Goal: Find contact information: Find contact information

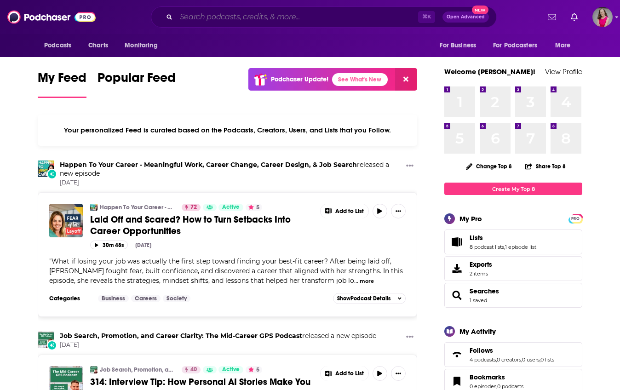
click at [317, 22] on input "Search podcasts, credits, & more..." at bounding box center [297, 17] width 242 height 15
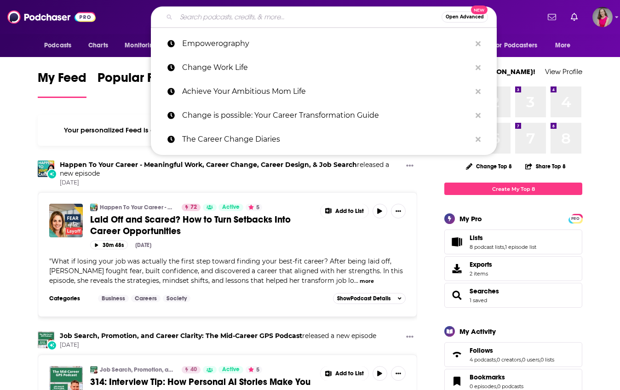
paste input "The Balance Theory"
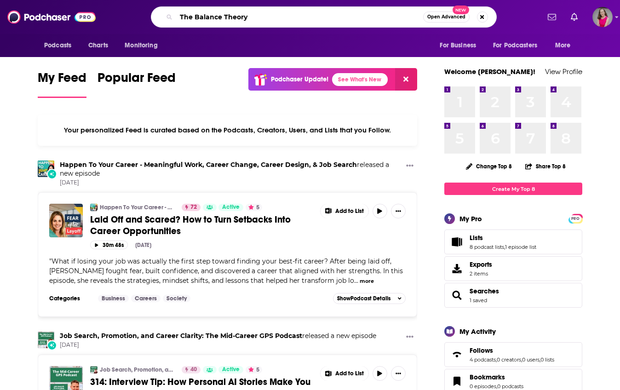
type input "The Balance Theory"
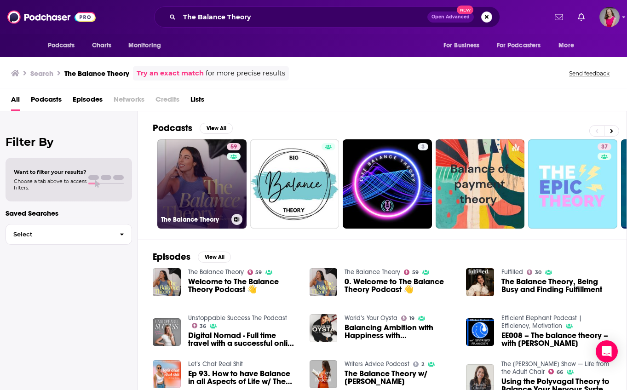
click at [208, 189] on link "59 The Balance Theory" at bounding box center [201, 183] width 89 height 89
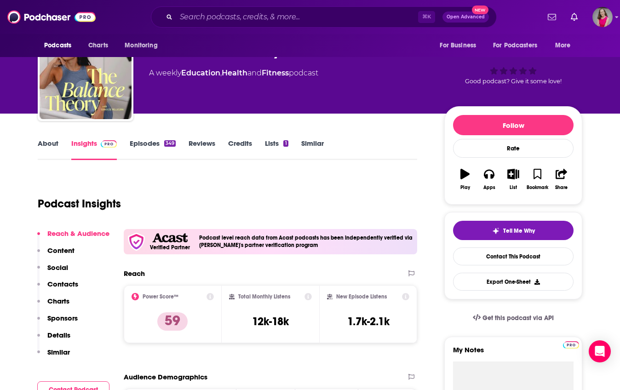
scroll to position [49, 0]
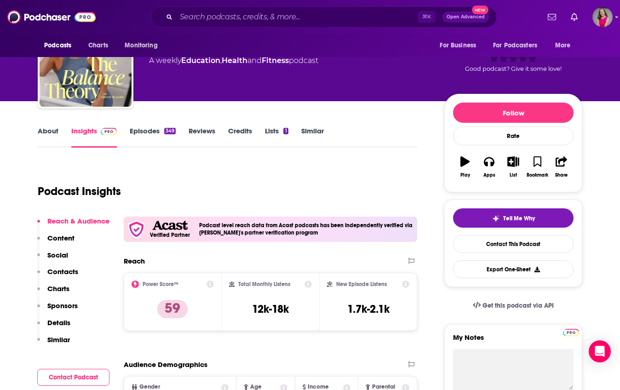
click at [71, 269] on p "Contacts" at bounding box center [62, 271] width 31 height 9
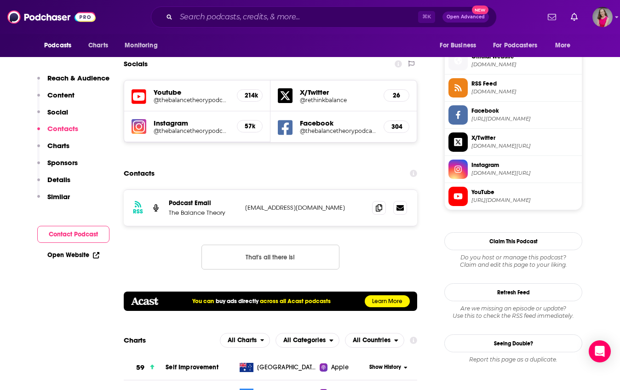
scroll to position [819, 0]
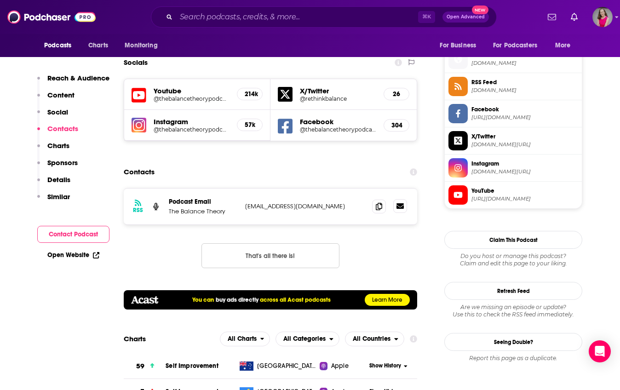
click at [403, 203] on icon at bounding box center [400, 206] width 7 height 6
click at [318, 9] on div "⌘ K Open Advanced New" at bounding box center [324, 16] width 346 height 21
click at [311, 19] on input "Search podcasts, credits, & more..." at bounding box center [297, 17] width 242 height 15
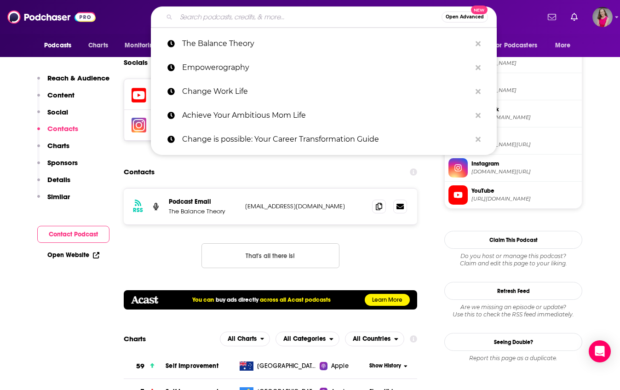
paste input "Six-Figure Secrets of Fractional Experts"
type input "Six-Figure Secrets of Fractional Experts"
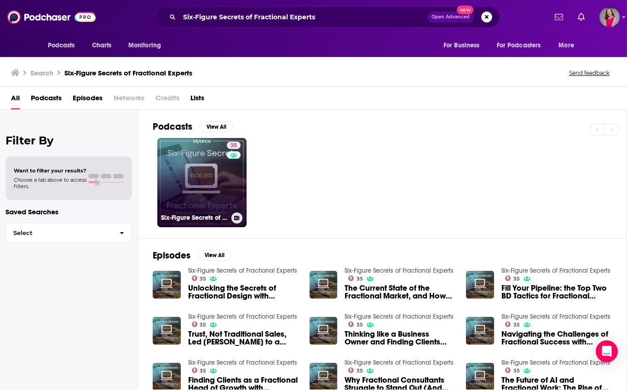
click at [201, 150] on link "35 Six-Figure Secrets of Fractional Experts" at bounding box center [201, 182] width 89 height 89
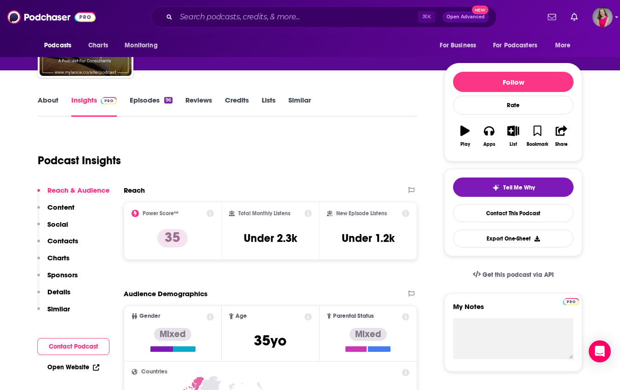
scroll to position [93, 0]
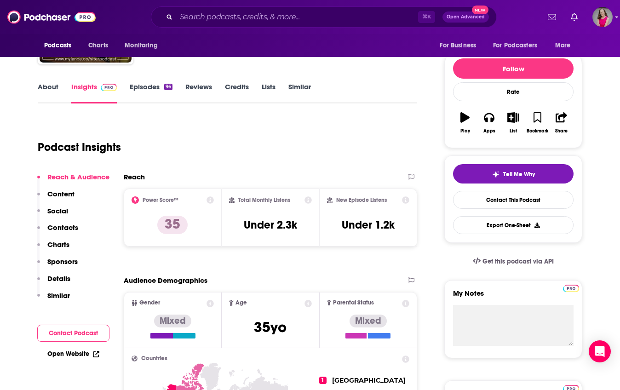
click at [69, 229] on p "Contacts" at bounding box center [62, 227] width 31 height 9
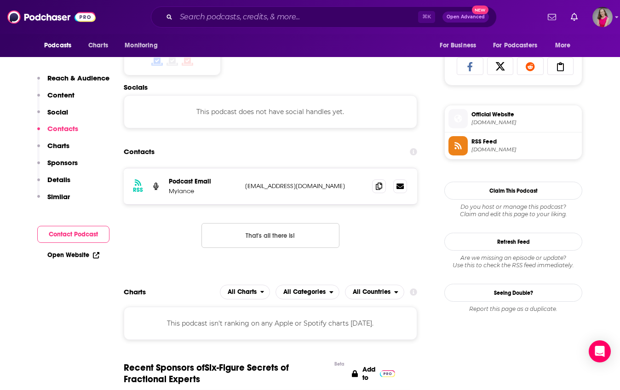
scroll to position [618, 0]
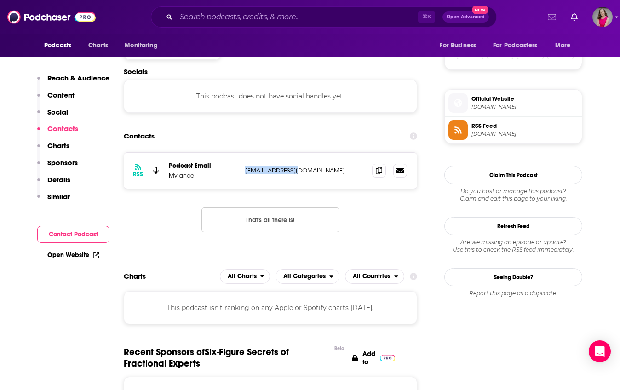
drag, startPoint x: 301, startPoint y: 172, endPoint x: 243, endPoint y: 174, distance: 58.0
click at [243, 174] on div "RSS Podcast Email Mylance [EMAIL_ADDRESS][DOMAIN_NAME] [EMAIL_ADDRESS][DOMAIN_N…" at bounding box center [271, 171] width 294 height 36
copy p "[EMAIL_ADDRESS][DOMAIN_NAME]"
click at [294, 19] on input "Search podcasts, credits, & more..." at bounding box center [297, 17] width 242 height 15
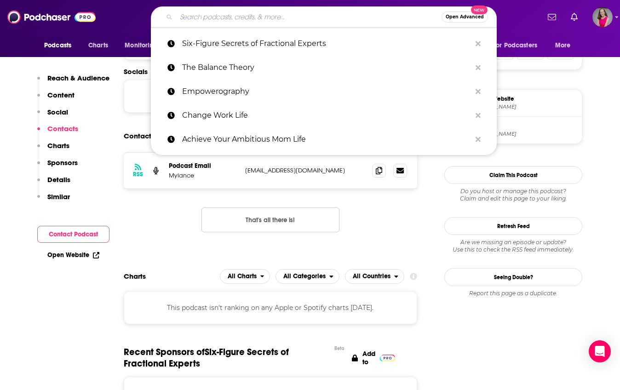
paste input "The Unstuck Career"
type input "The Unstuck Career"
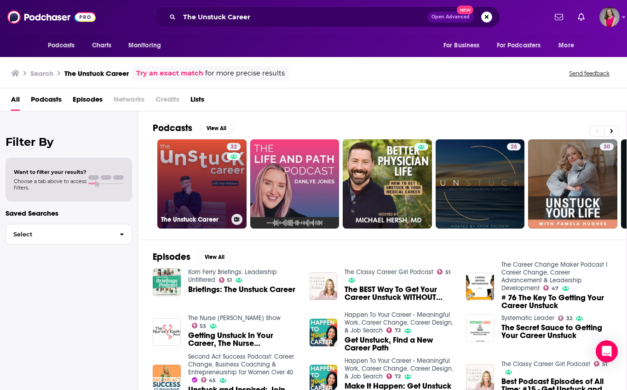
click at [217, 169] on link "32 The Unstuck Career" at bounding box center [201, 183] width 89 height 89
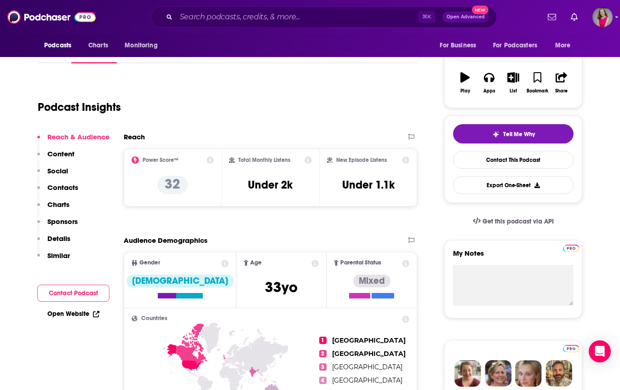
scroll to position [133, 0]
click at [63, 186] on p "Contacts" at bounding box center [62, 187] width 31 height 9
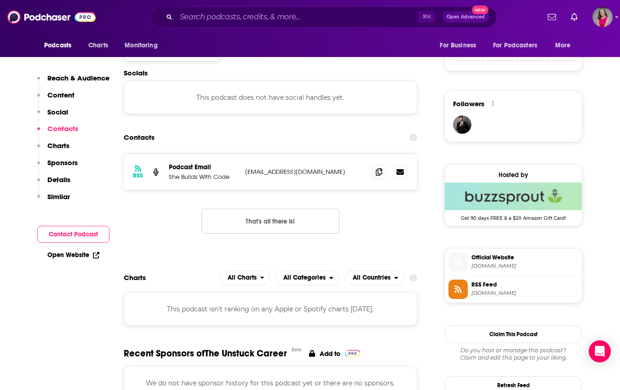
scroll to position [618, 0]
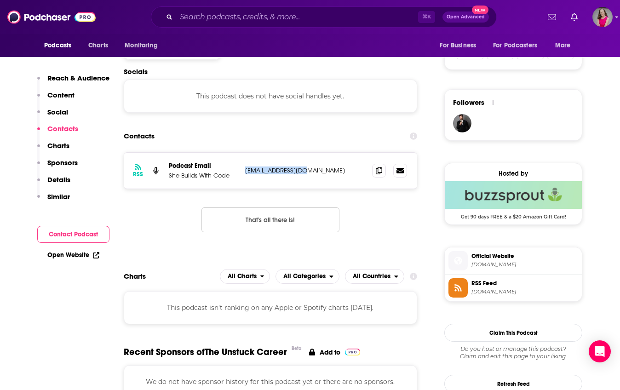
drag, startPoint x: 305, startPoint y: 172, endPoint x: 243, endPoint y: 173, distance: 62.1
click at [243, 173] on div "RSS Podcast Email She Builds With Code [EMAIL_ADDRESS][DOMAIN_NAME] [EMAIL_ADDR…" at bounding box center [271, 171] width 294 height 36
copy p "[EMAIL_ADDRESS][DOMAIN_NAME]"
